Goal: Task Accomplishment & Management: Use online tool/utility

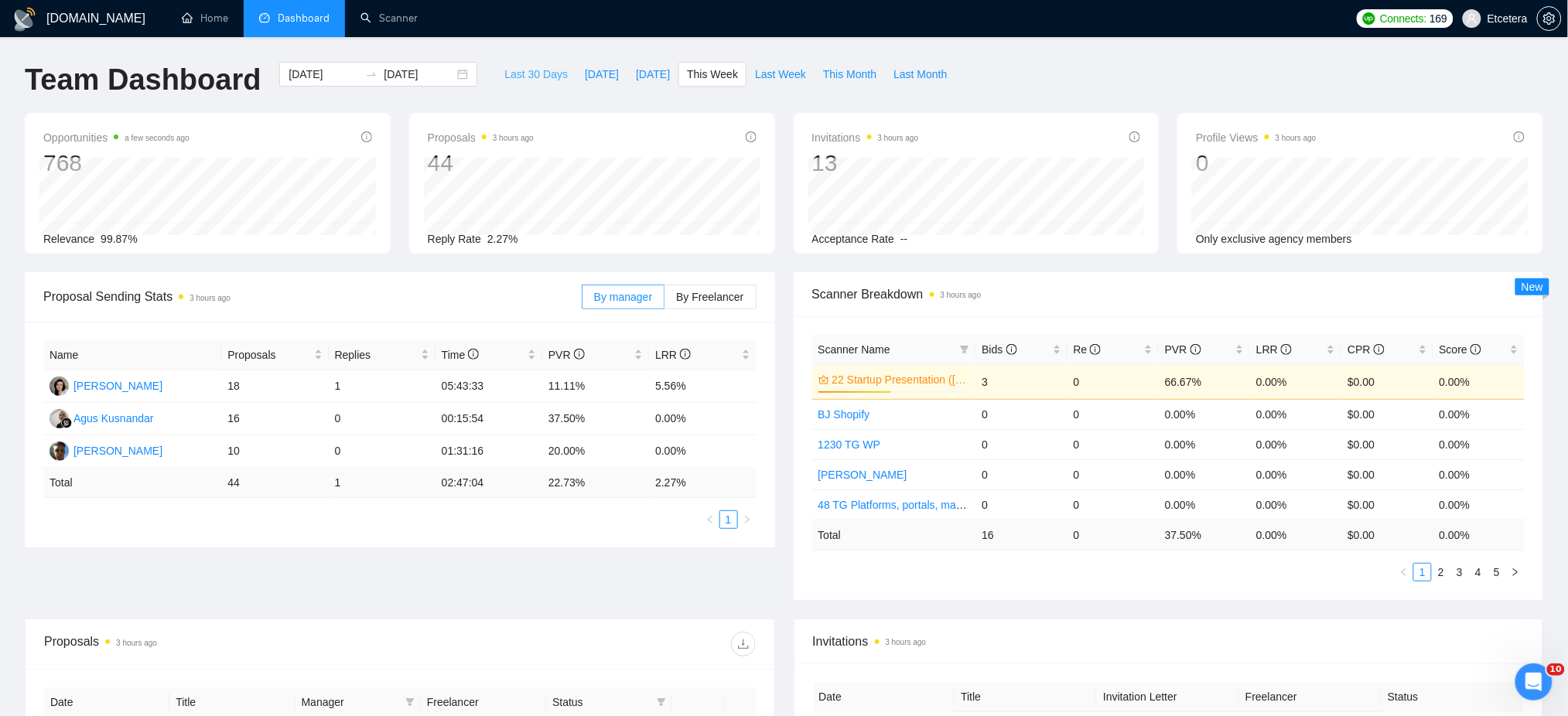
click at [527, 72] on span "Last 30 Days" at bounding box center [536, 75] width 64 height 17
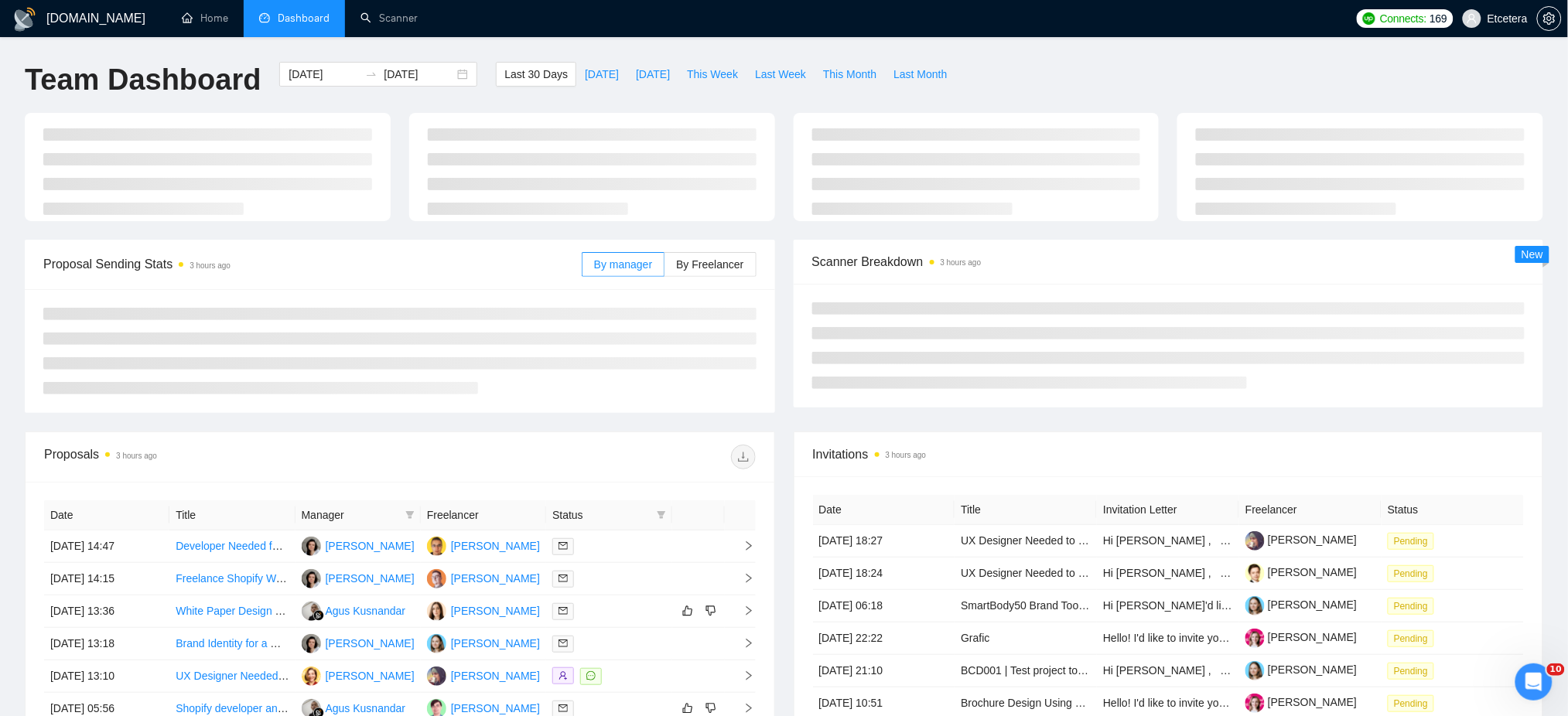
type input "2025-08-05"
type input "2025-09-04"
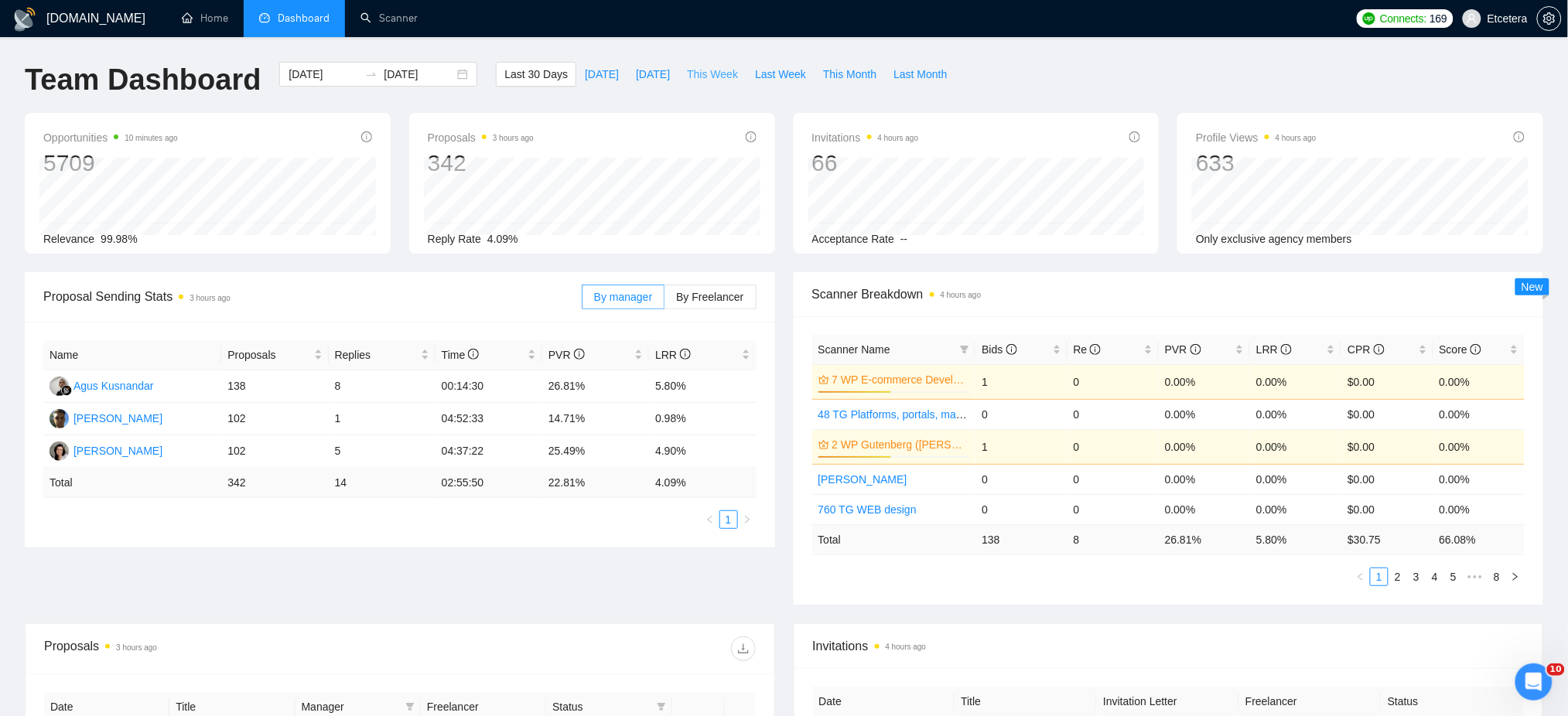
click at [707, 75] on span "This Week" at bounding box center [712, 75] width 51 height 17
type input "2025-09-01"
type input "2025-09-07"
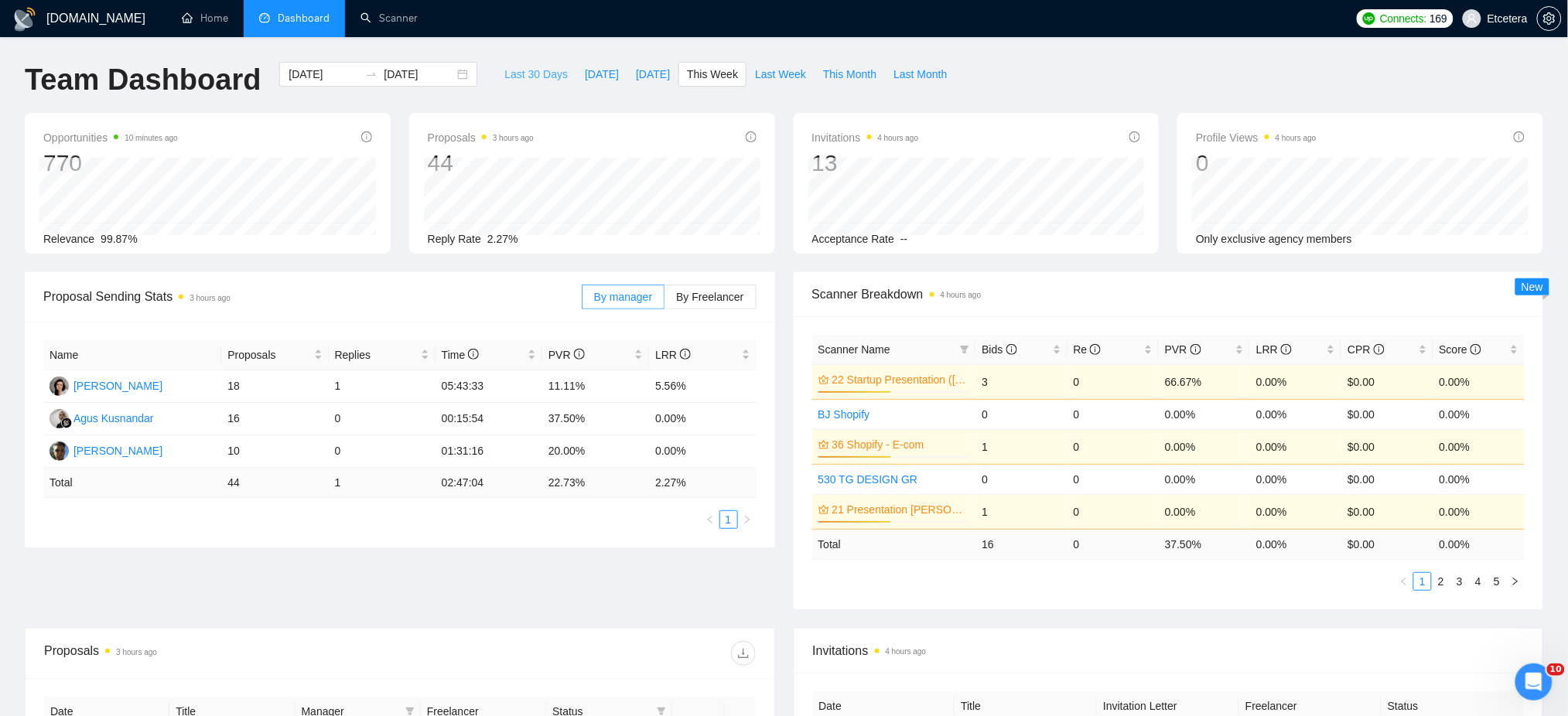
click at [525, 77] on span "Last 30 Days" at bounding box center [536, 75] width 64 height 17
type input "2025-08-05"
type input "2025-09-04"
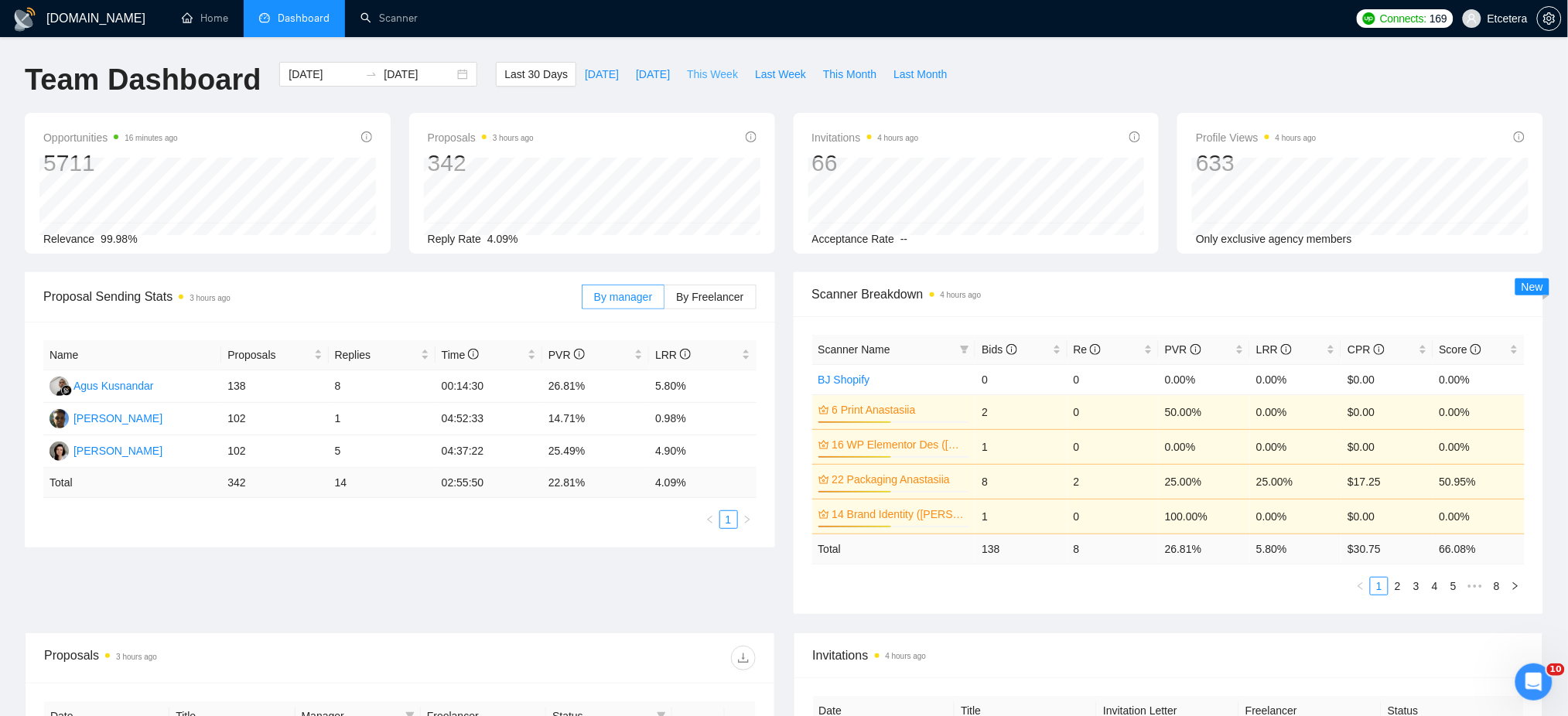
click at [699, 73] on span "This Week" at bounding box center [712, 75] width 51 height 17
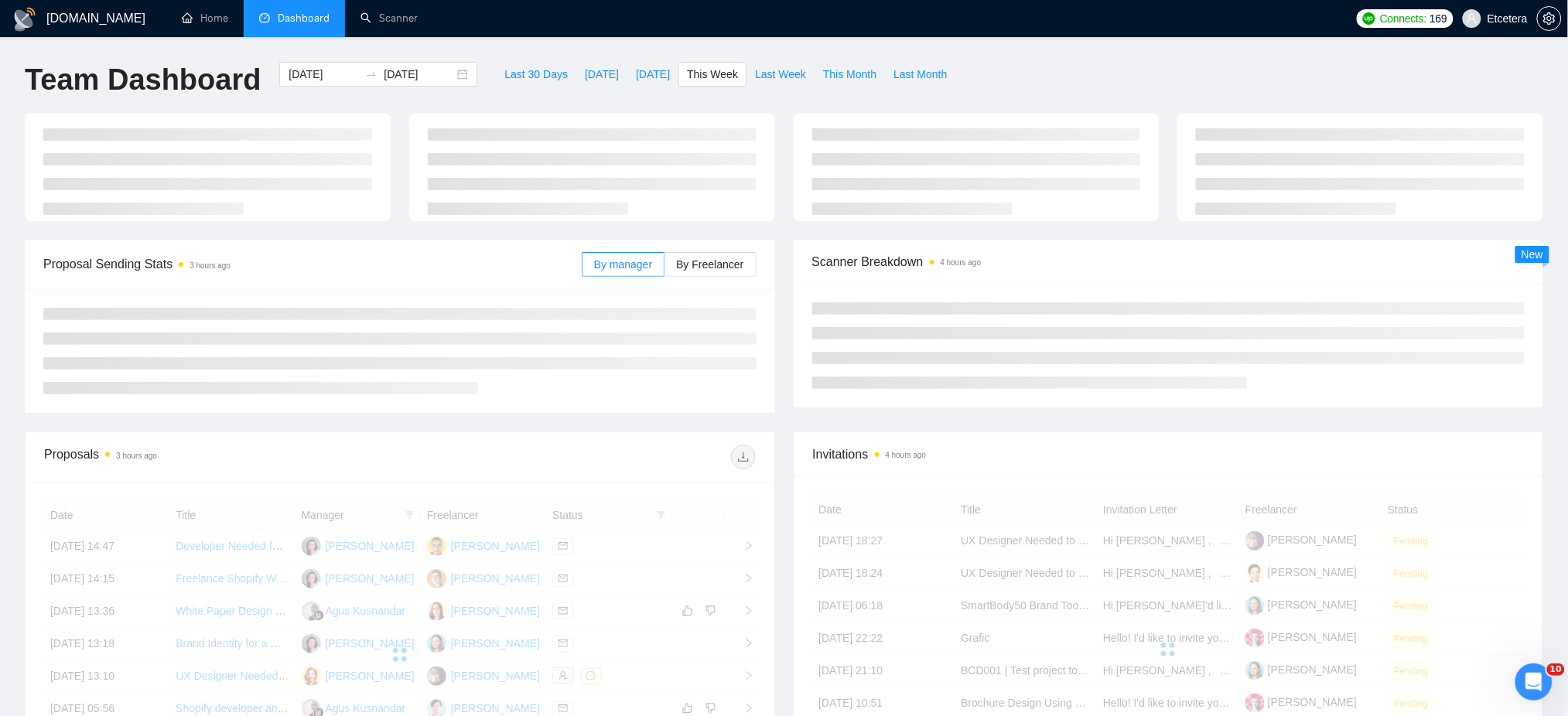
type input "2025-09-01"
type input "2025-09-07"
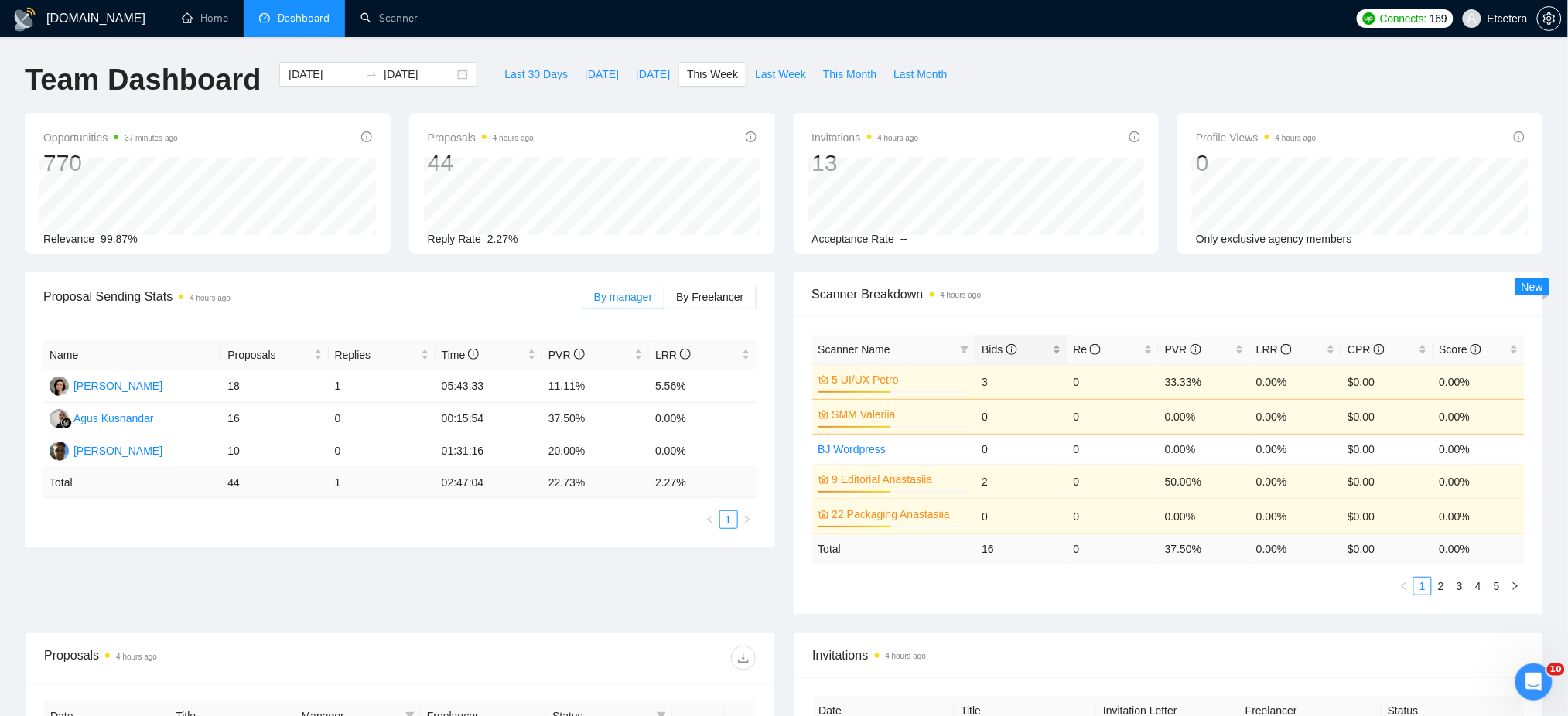
click at [1048, 348] on span "Bids" at bounding box center [1014, 350] width 68 height 17
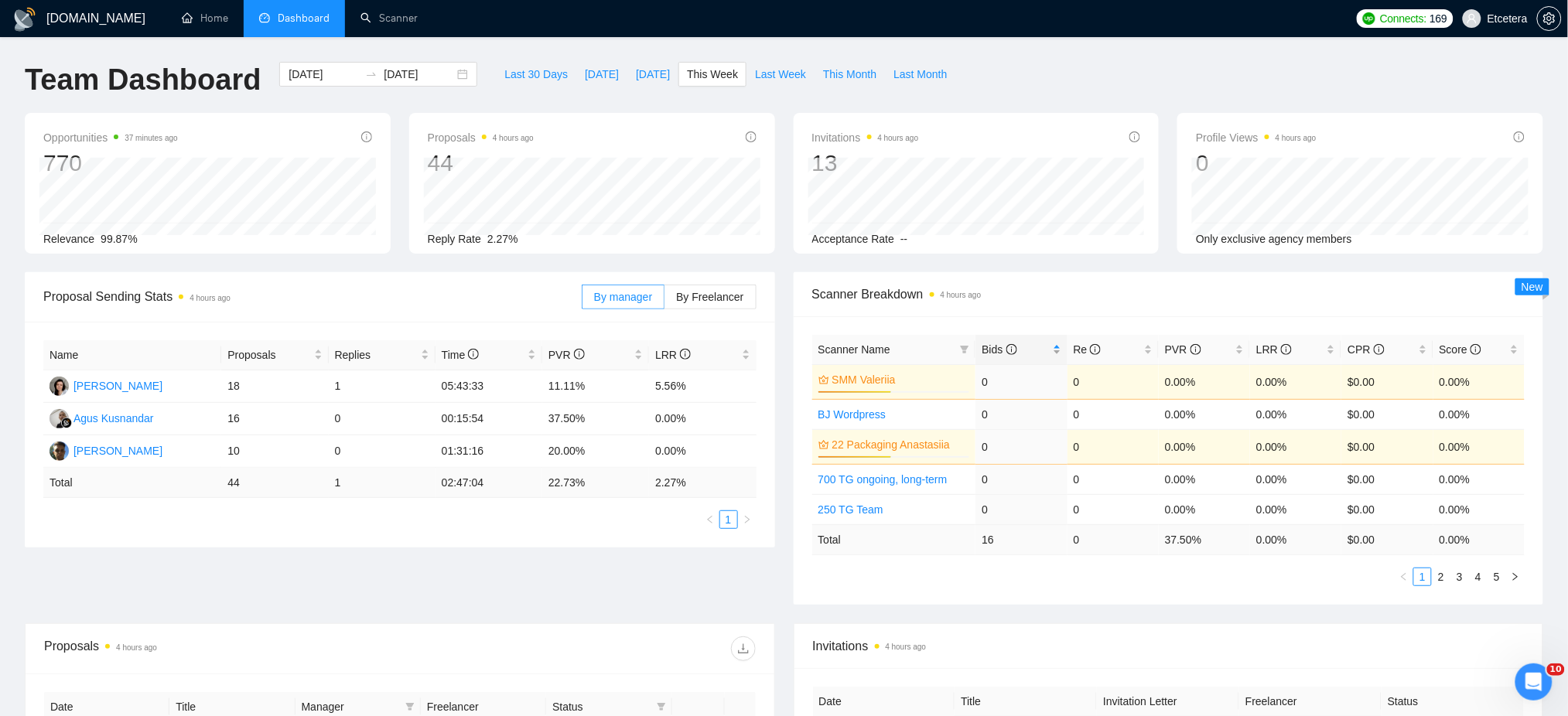
click at [1058, 348] on div "Bids" at bounding box center [1020, 350] width 79 height 17
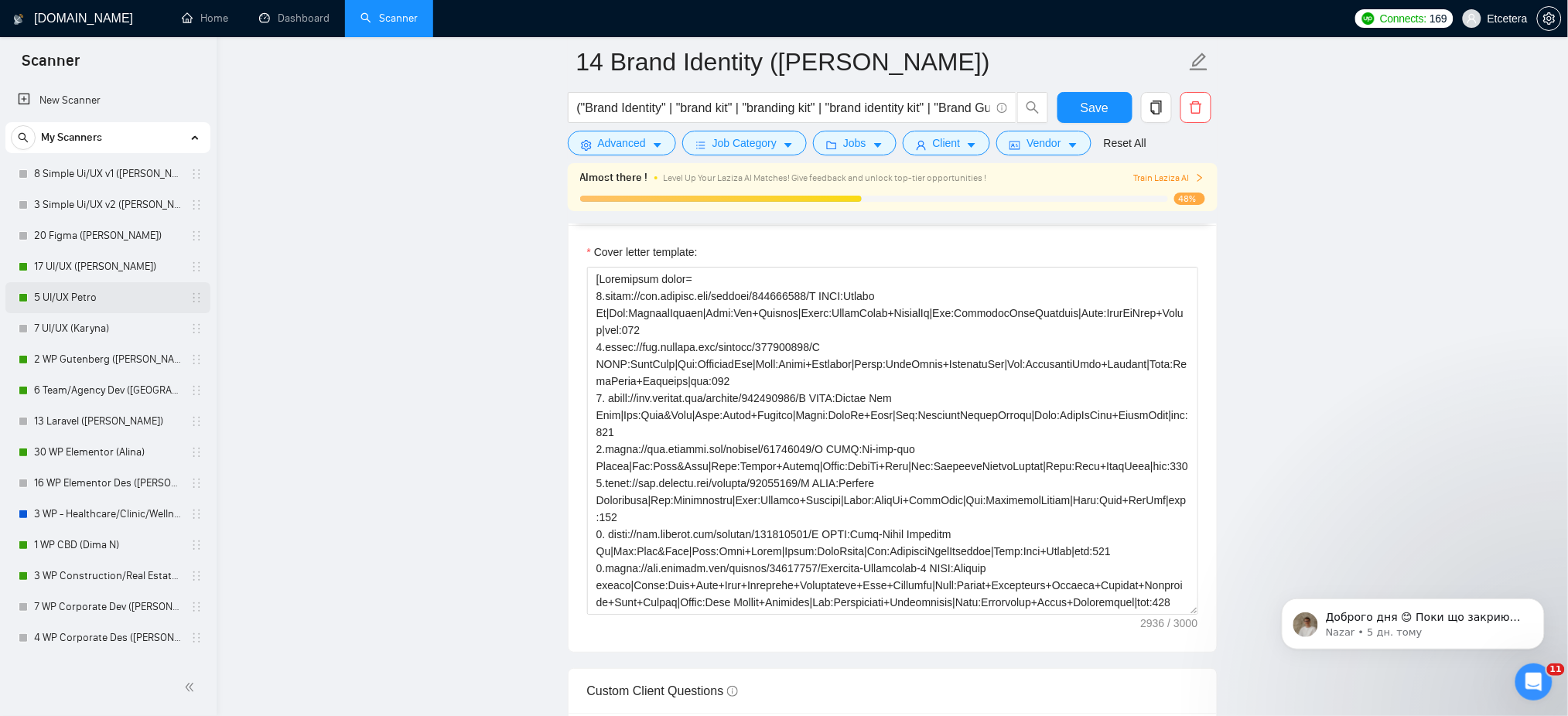
click at [103, 300] on link "5 UI/UX Petro" at bounding box center [107, 298] width 147 height 31
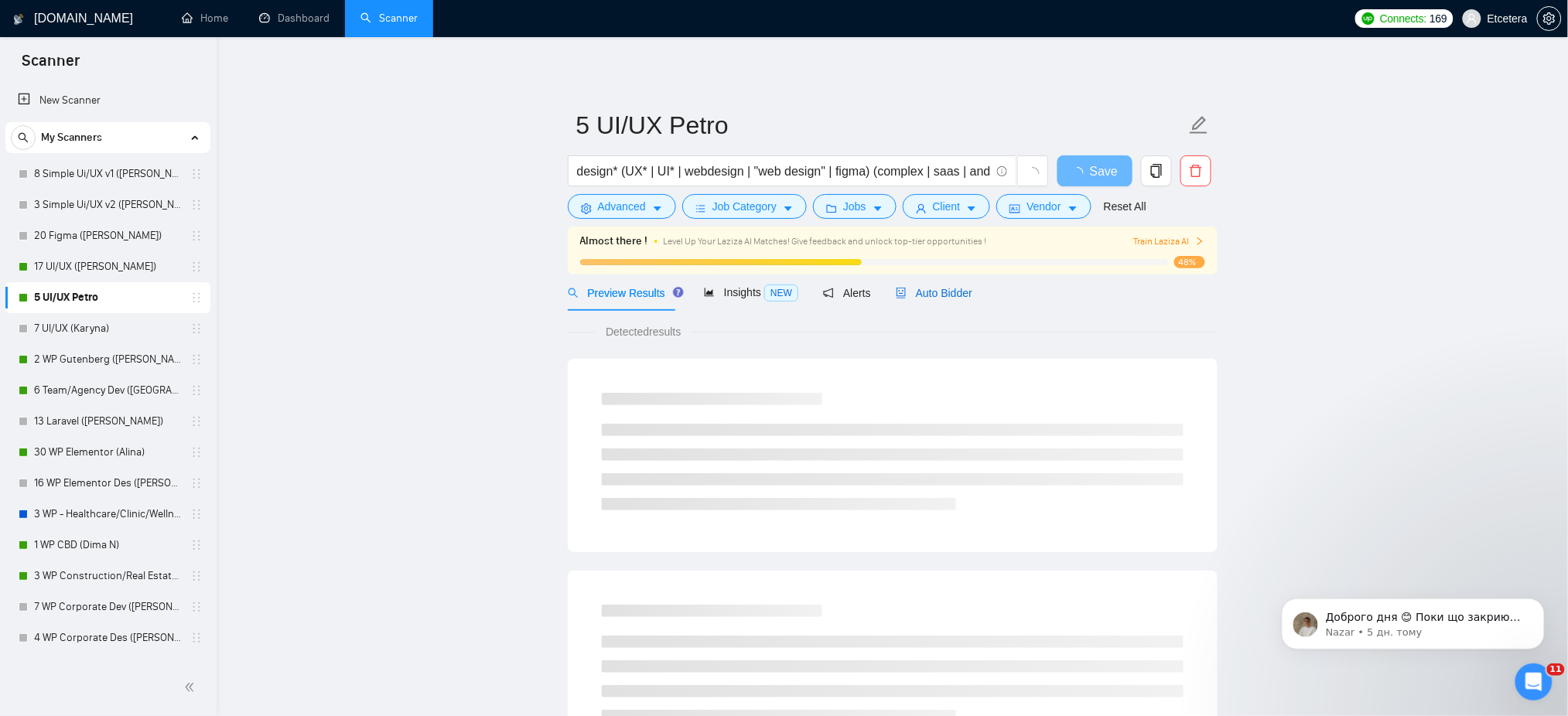
click at [949, 293] on span "Auto Bidder" at bounding box center [934, 293] width 76 height 12
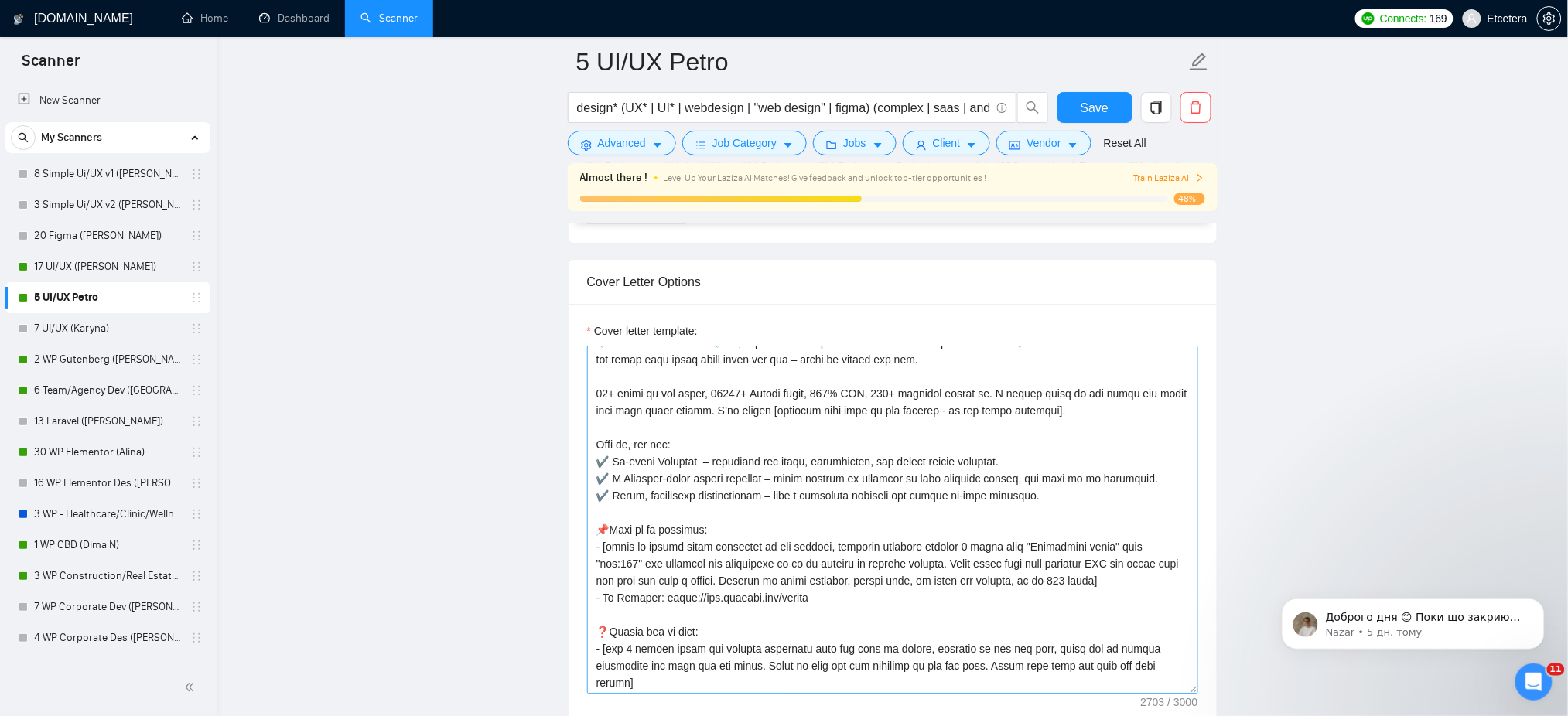
scroll to position [442, 0]
